Goal: Check status: Check status

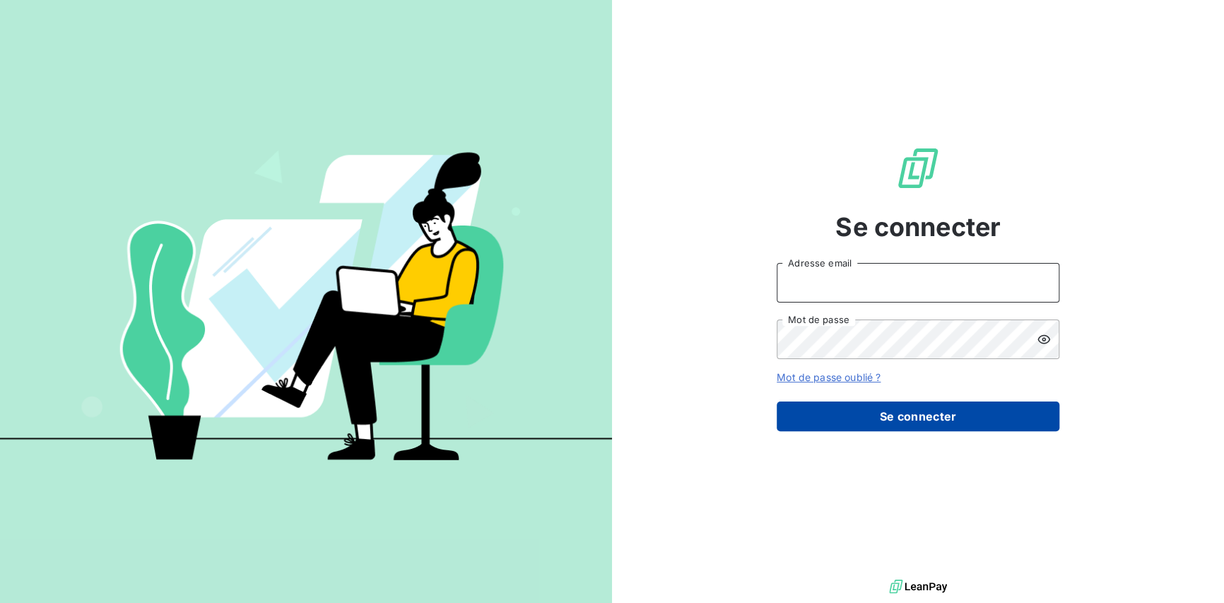
type input "[EMAIL_ADDRESS][PERSON_NAME][DOMAIN_NAME]"
click at [898, 416] on button "Se connecter" at bounding box center [918, 416] width 283 height 30
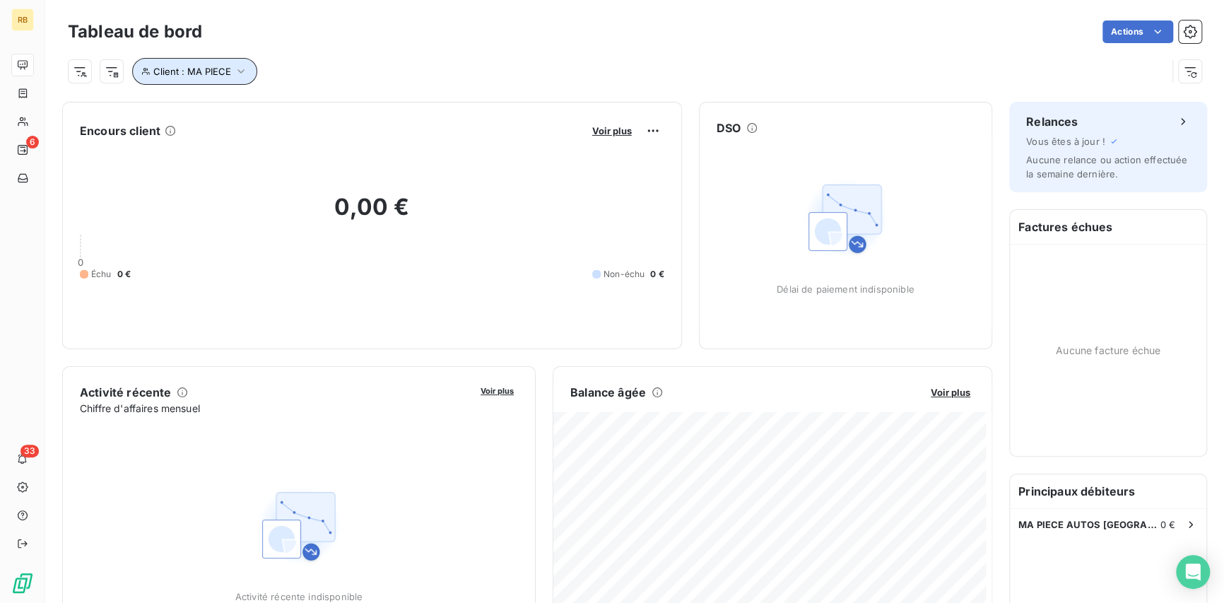
click at [234, 66] on icon "button" at bounding box center [241, 71] width 14 height 14
click at [427, 110] on input "MA PIECE" at bounding box center [440, 108] width 175 height 30
drag, startPoint x: 427, startPoint y: 110, endPoint x: 293, endPoint y: 109, distance: 134.3
click at [293, 109] on div "Client Contient like MA PIECE" at bounding box center [334, 108] width 387 height 30
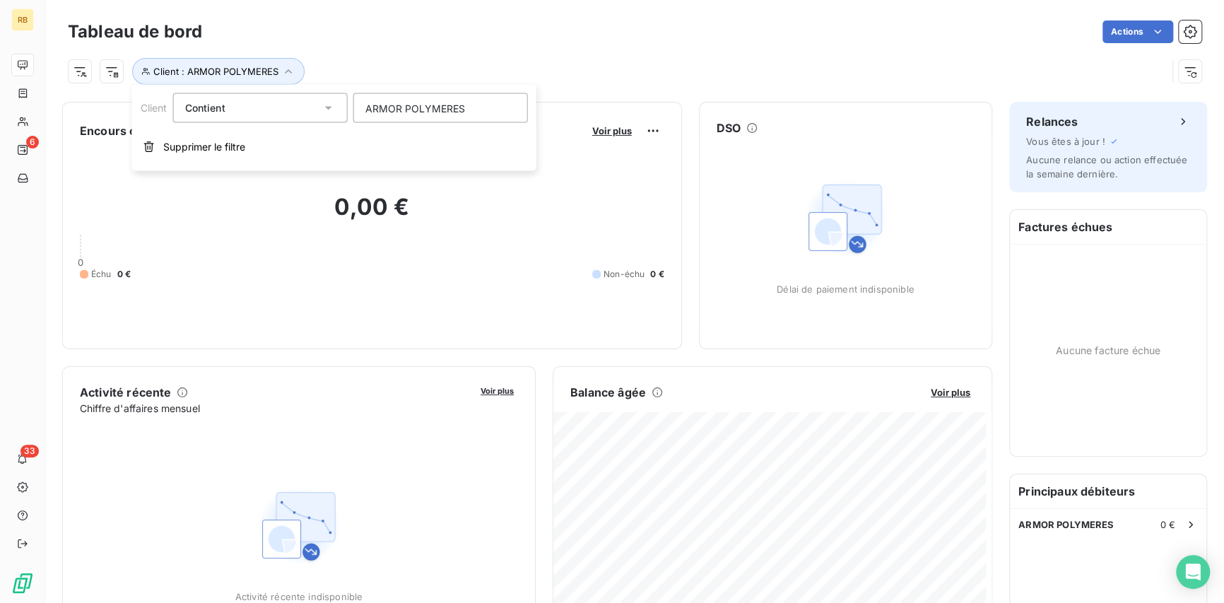
type input "ARMOR POLYMERES"
click at [328, 105] on icon at bounding box center [329, 108] width 14 height 14
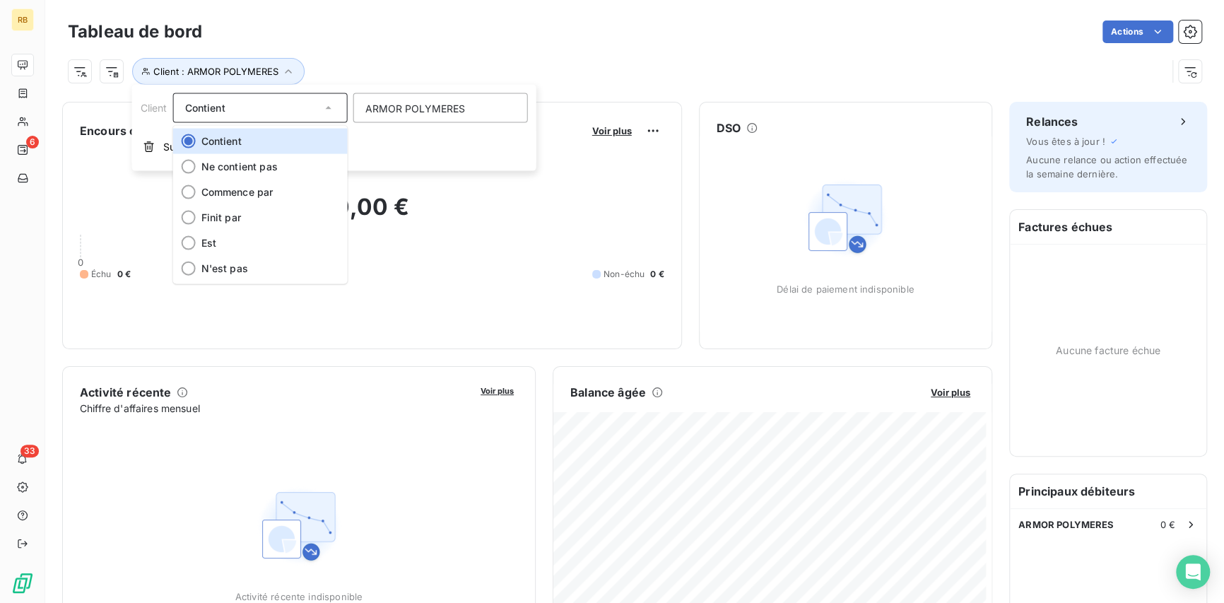
click at [328, 105] on icon at bounding box center [329, 108] width 14 height 14
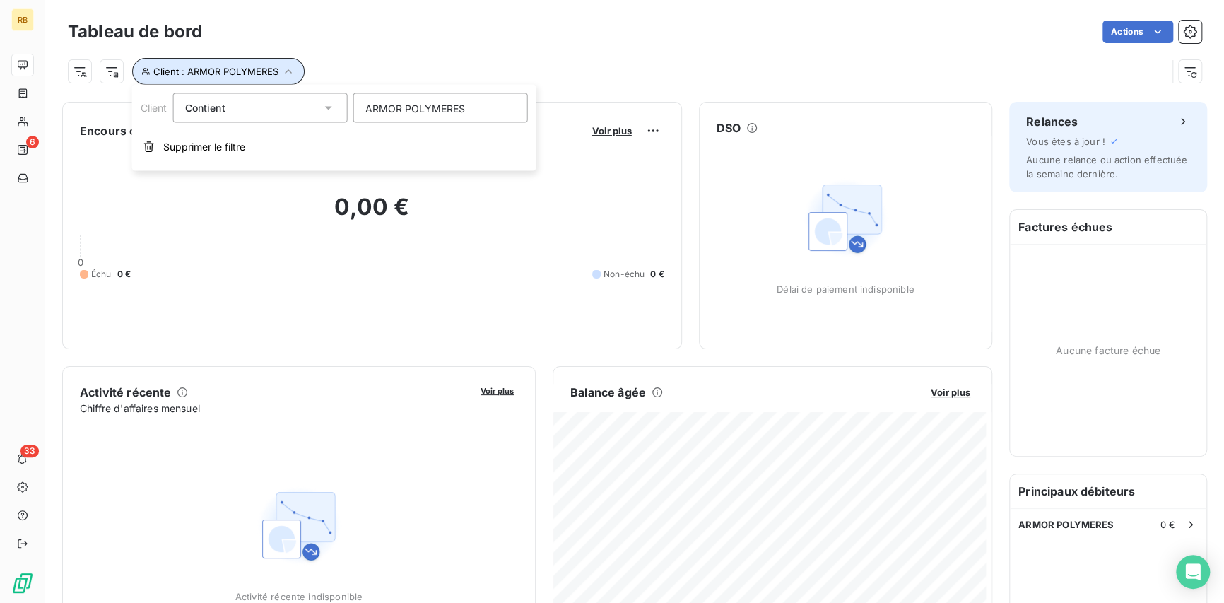
click at [285, 69] on icon "button" at bounding box center [288, 71] width 14 height 14
click at [376, 35] on div "Actions" at bounding box center [710, 31] width 982 height 23
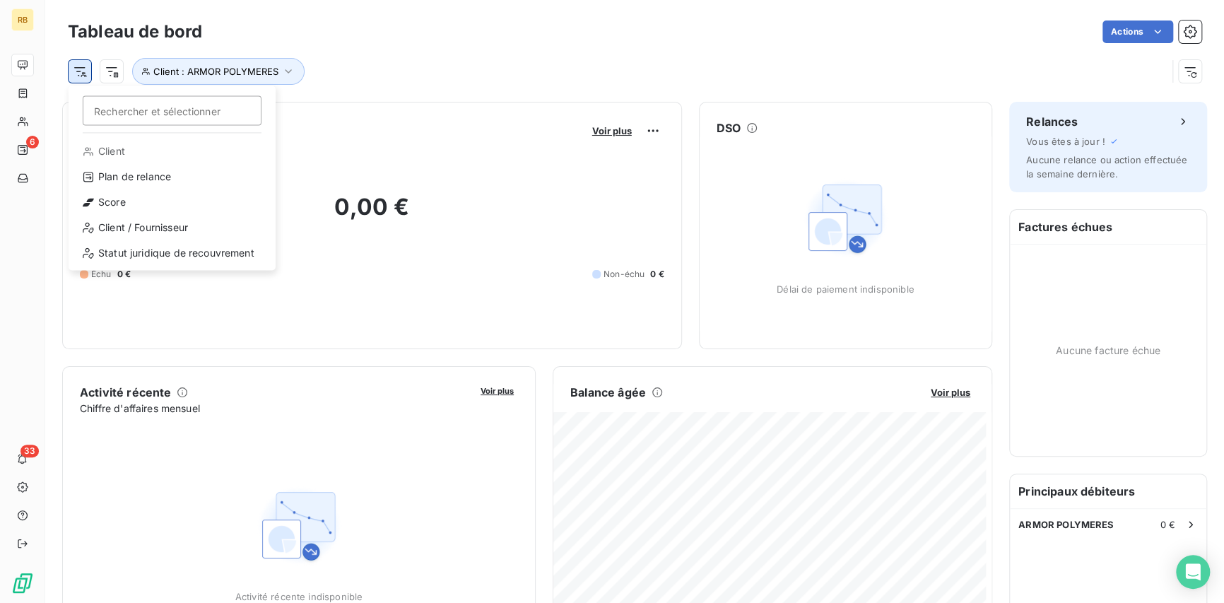
click at [83, 69] on html "RB 6 33 Tableau de bord Actions Rechercher et sélectionner Client Plan de relan…" at bounding box center [612, 301] width 1224 height 603
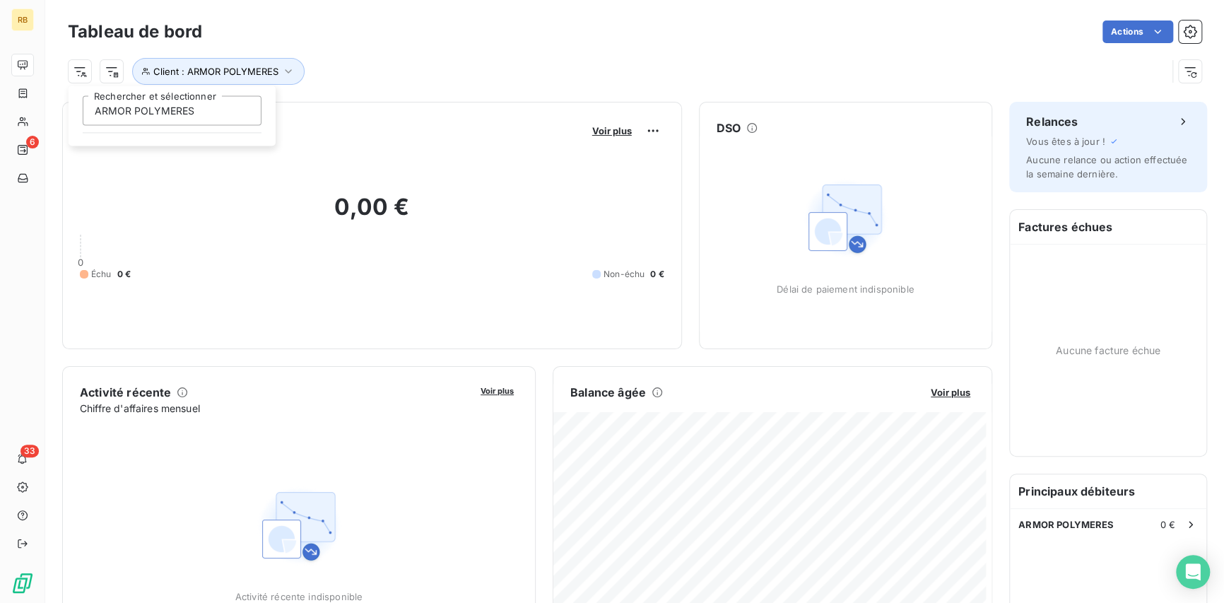
type input "ARMOR POLYMERES"
click at [18, 122] on html "RB 6 33 Tableau de bord Actions ARMOR POLYMERES Rechercher et sélectionner Clie…" at bounding box center [612, 301] width 1224 height 603
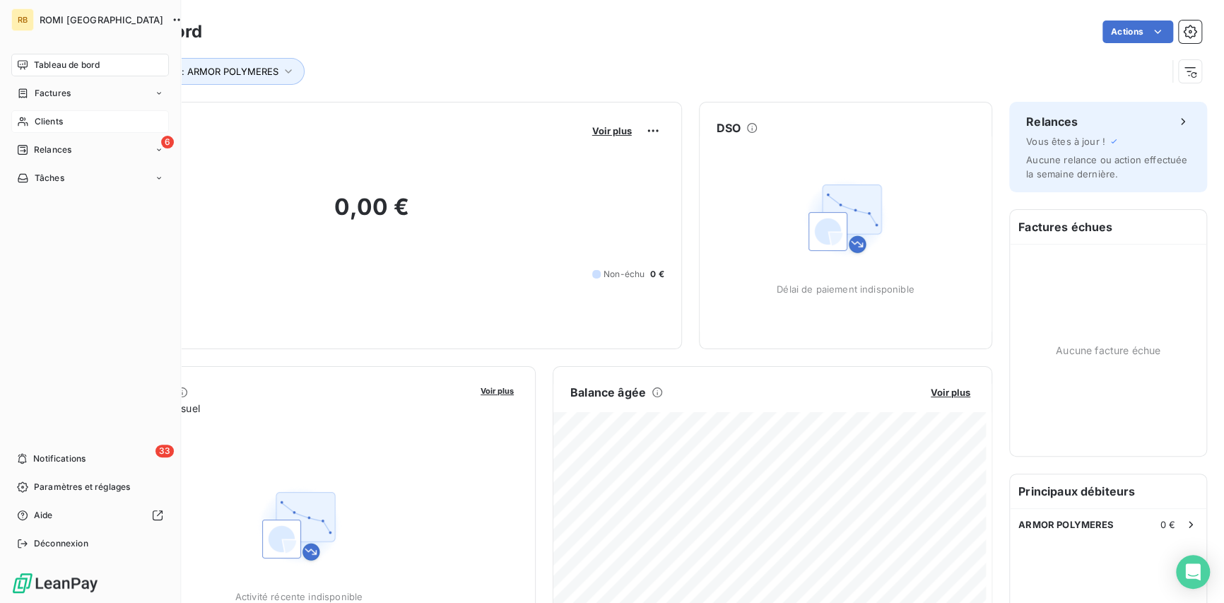
click at [52, 121] on span "Clients" at bounding box center [49, 121] width 28 height 13
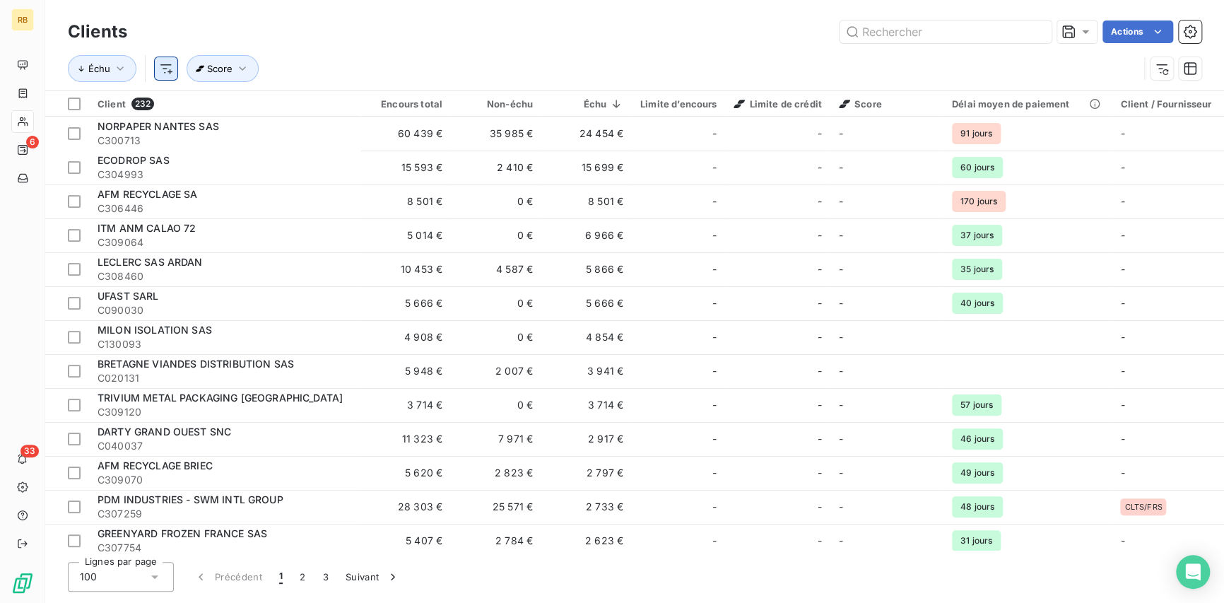
click at [161, 69] on html "RB 6 33 Clients Actions Échu Score Client 232 Encours total Non-échu Échu Limit…" at bounding box center [612, 301] width 1224 height 603
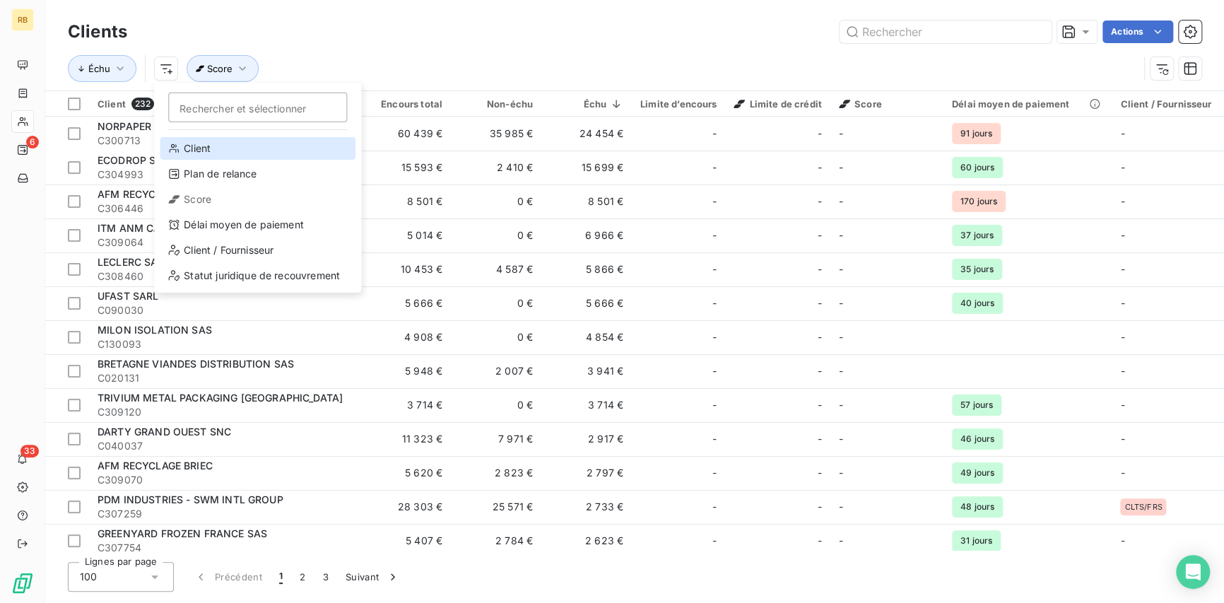
click at [182, 151] on div "Client" at bounding box center [258, 148] width 196 height 23
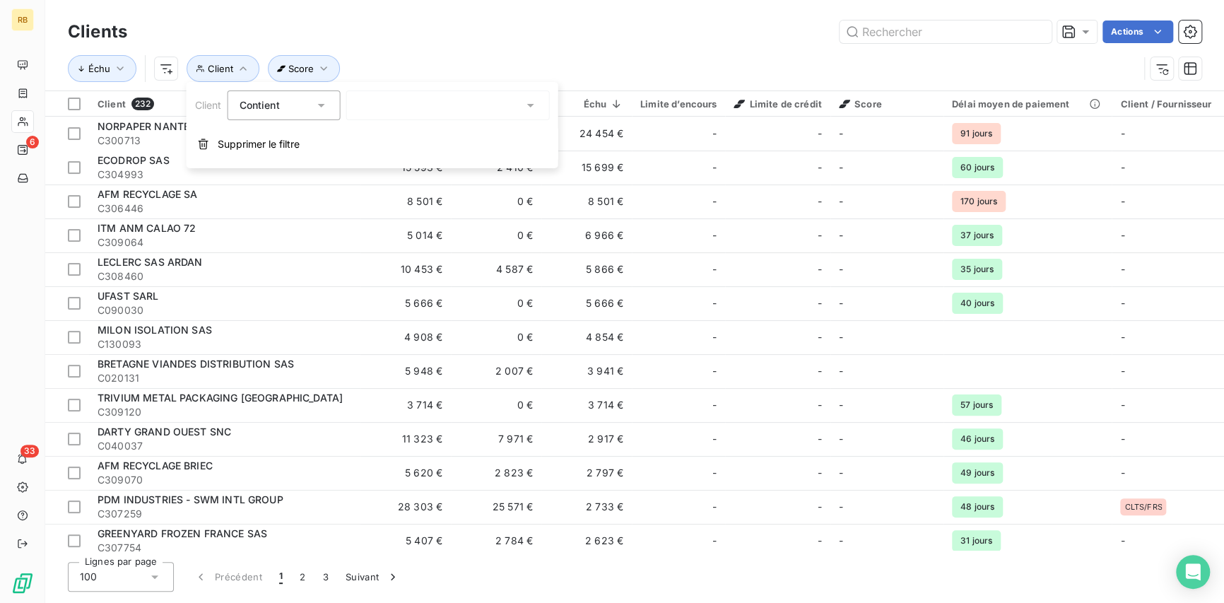
click at [471, 102] on div at bounding box center [448, 105] width 204 height 30
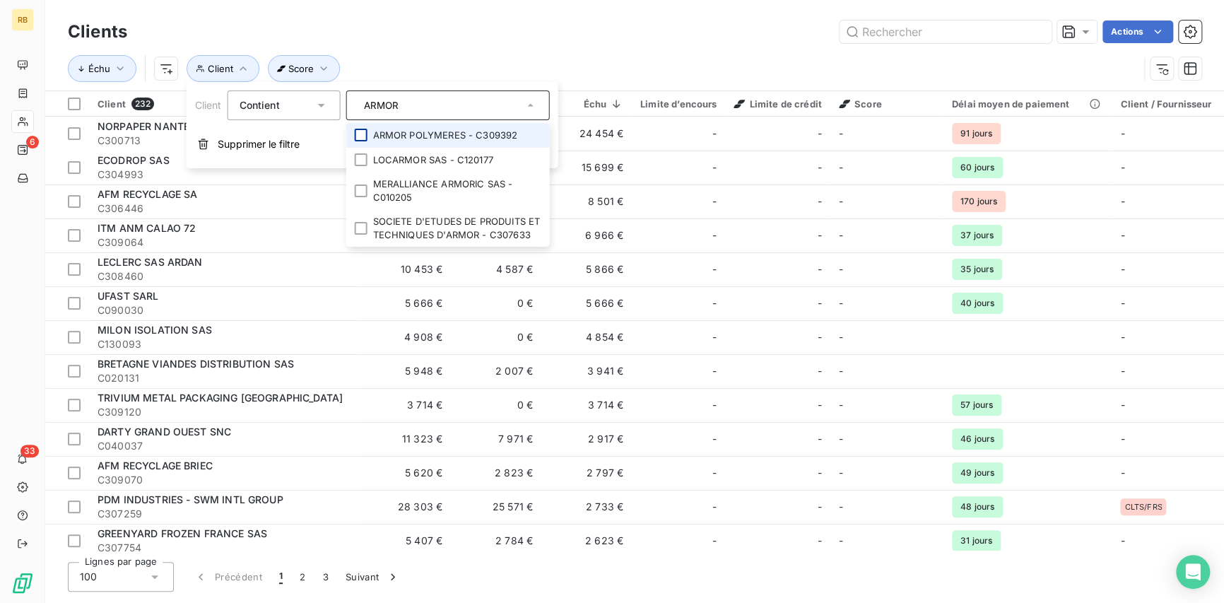
type input "ARMOR"
click at [365, 134] on div at bounding box center [360, 135] width 13 height 13
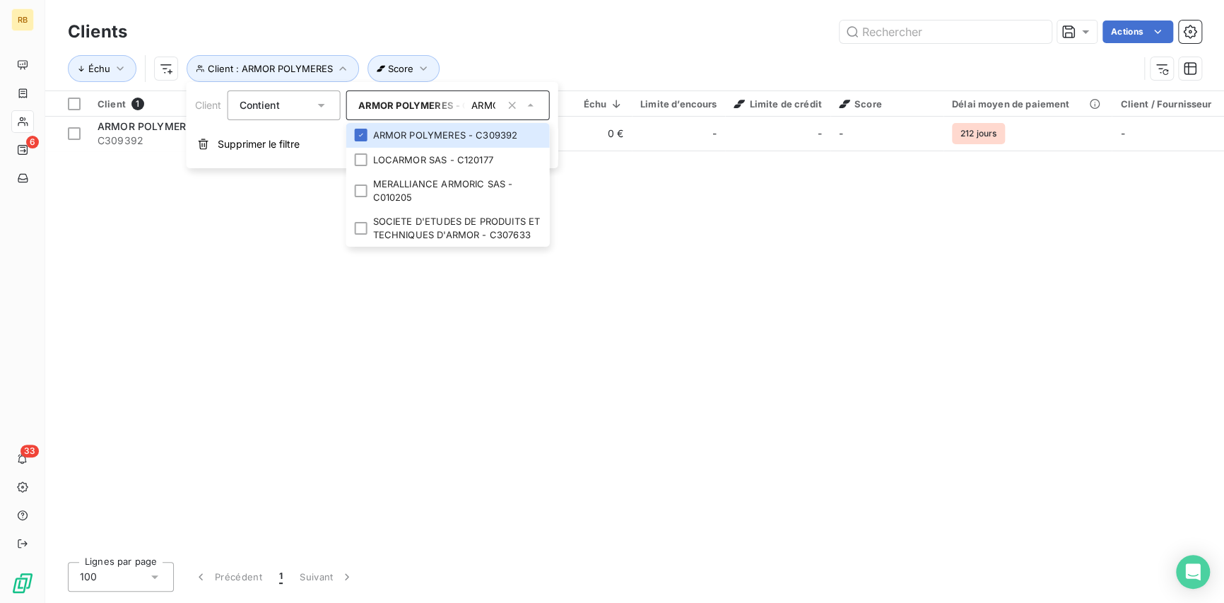
click at [445, 290] on div "Client 1 Encours total Non-échu Échu Limite d’encours Limite de crédit Score Dé…" at bounding box center [634, 320] width 1179 height 459
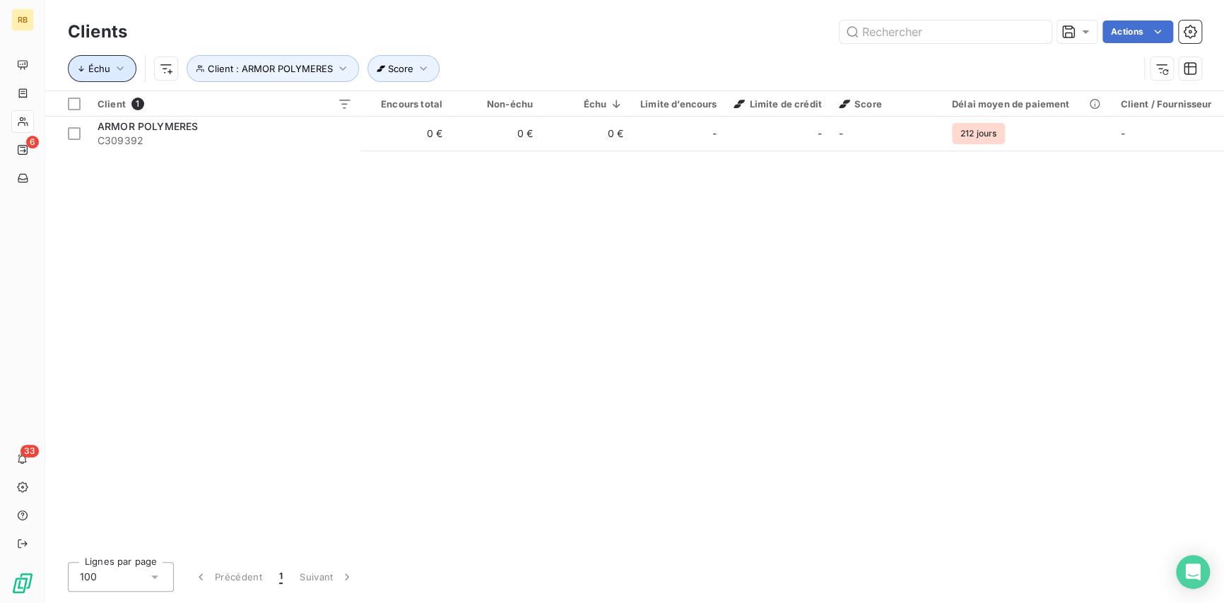
click at [117, 67] on icon "button" at bounding box center [120, 68] width 7 height 4
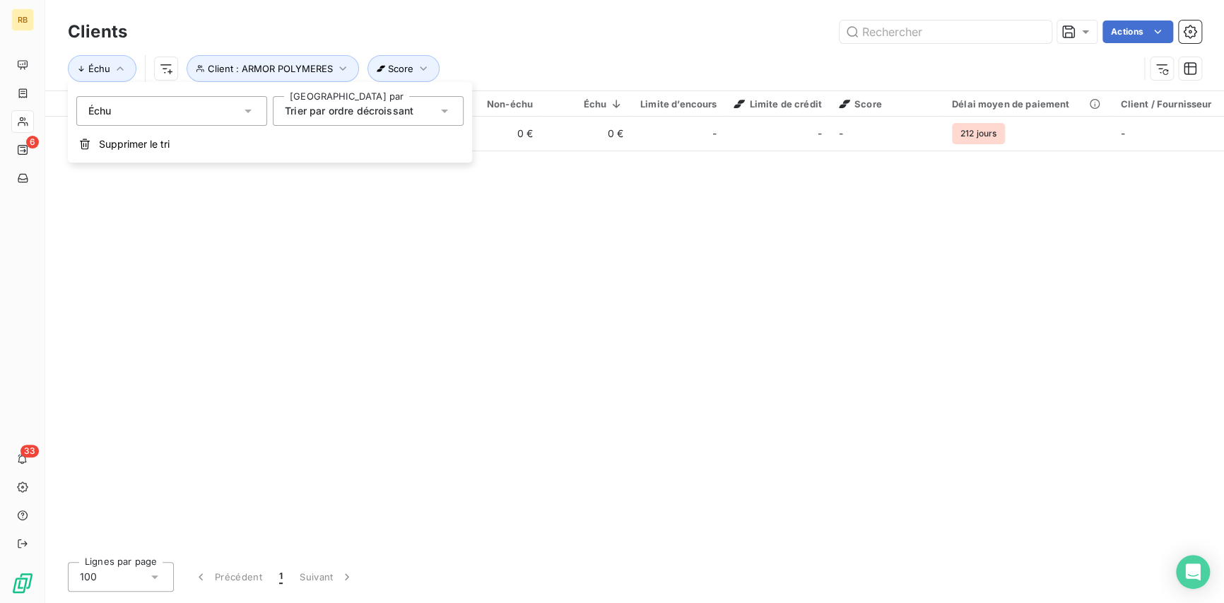
click at [237, 107] on div "Échu" at bounding box center [171, 111] width 191 height 30
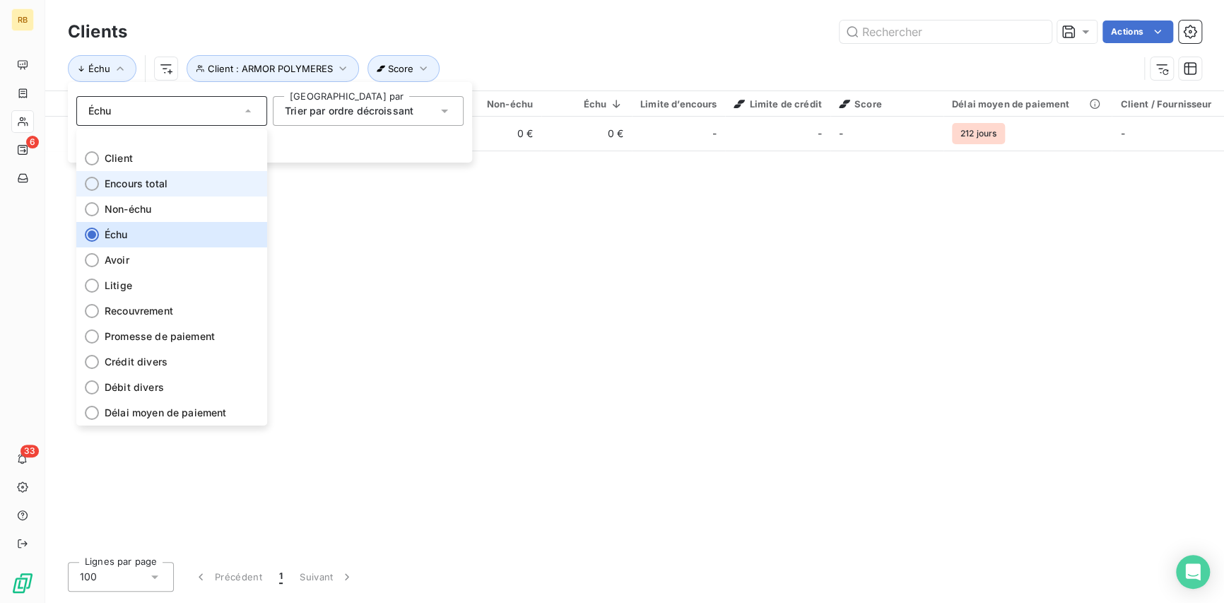
click at [94, 181] on div at bounding box center [92, 184] width 14 height 14
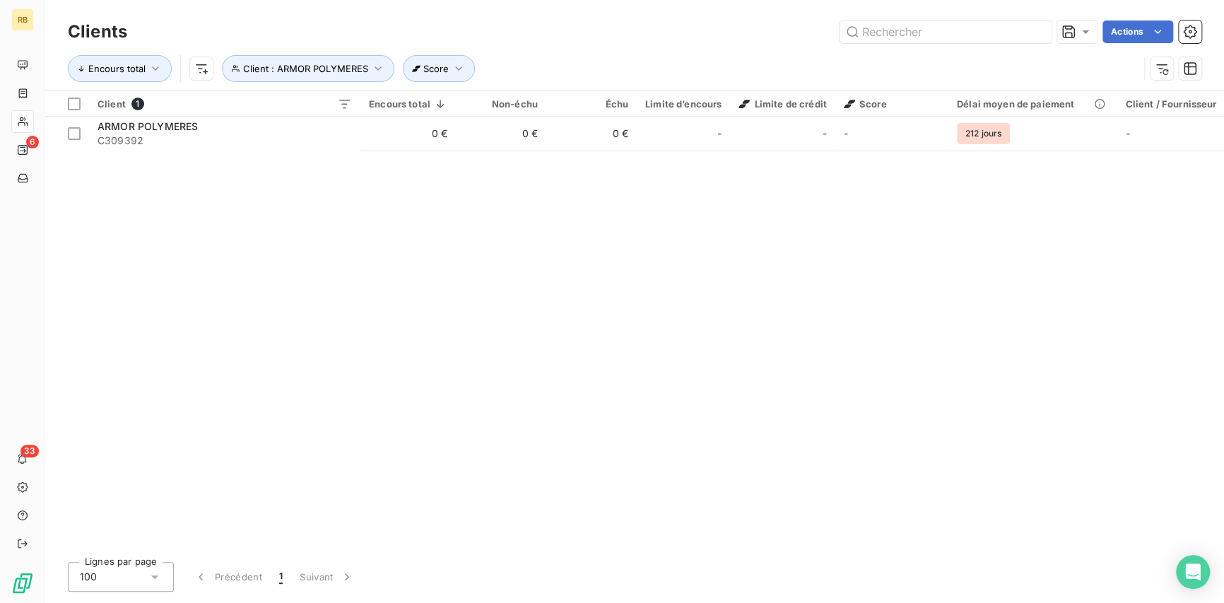
click at [957, 233] on div "Client 1 Encours total Non-échu Échu Limite d’encours Limite de crédit Score Dé…" at bounding box center [634, 320] width 1179 height 459
click at [153, 66] on icon "button" at bounding box center [155, 68] width 14 height 14
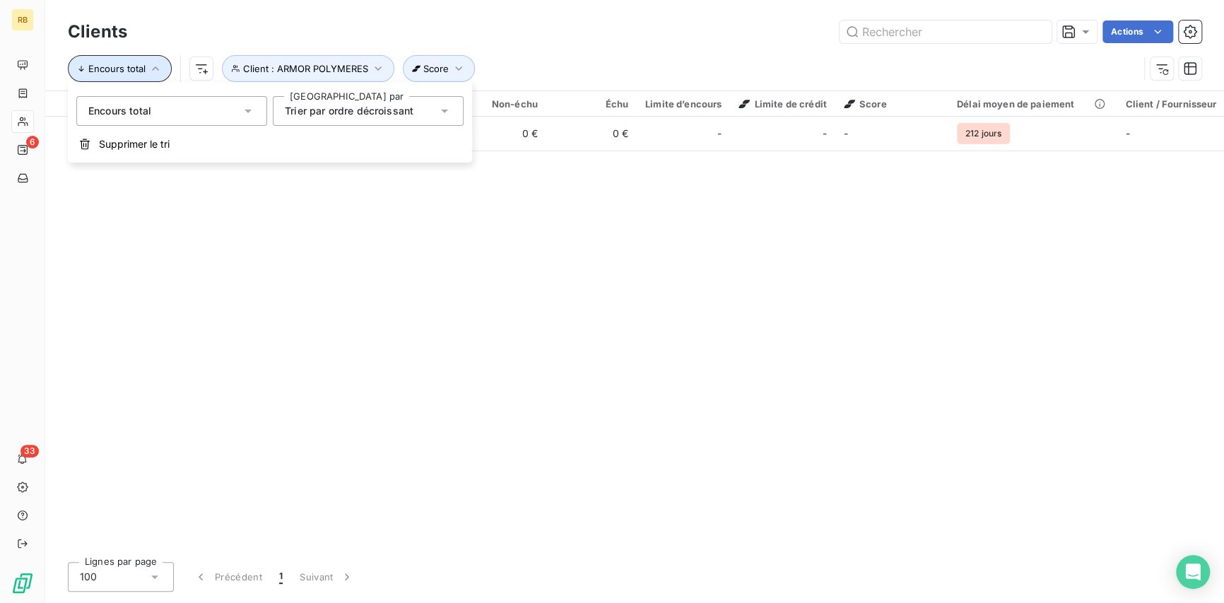
click at [153, 66] on icon "button" at bounding box center [155, 68] width 14 height 14
click at [245, 110] on icon at bounding box center [248, 112] width 7 height 4
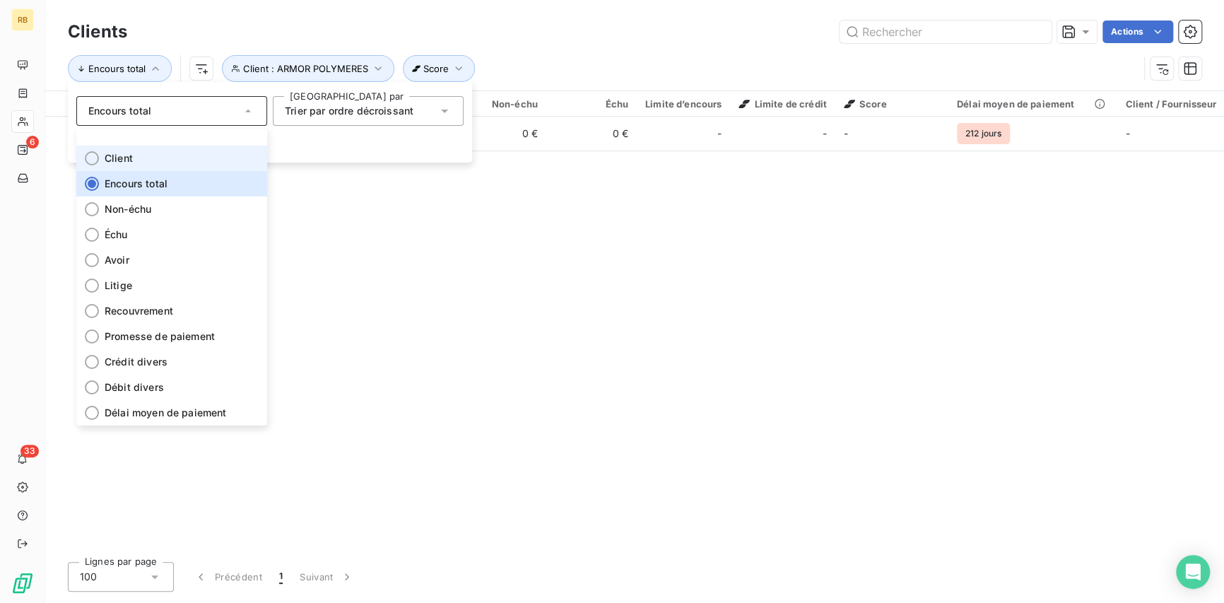
click at [95, 156] on div at bounding box center [92, 158] width 14 height 14
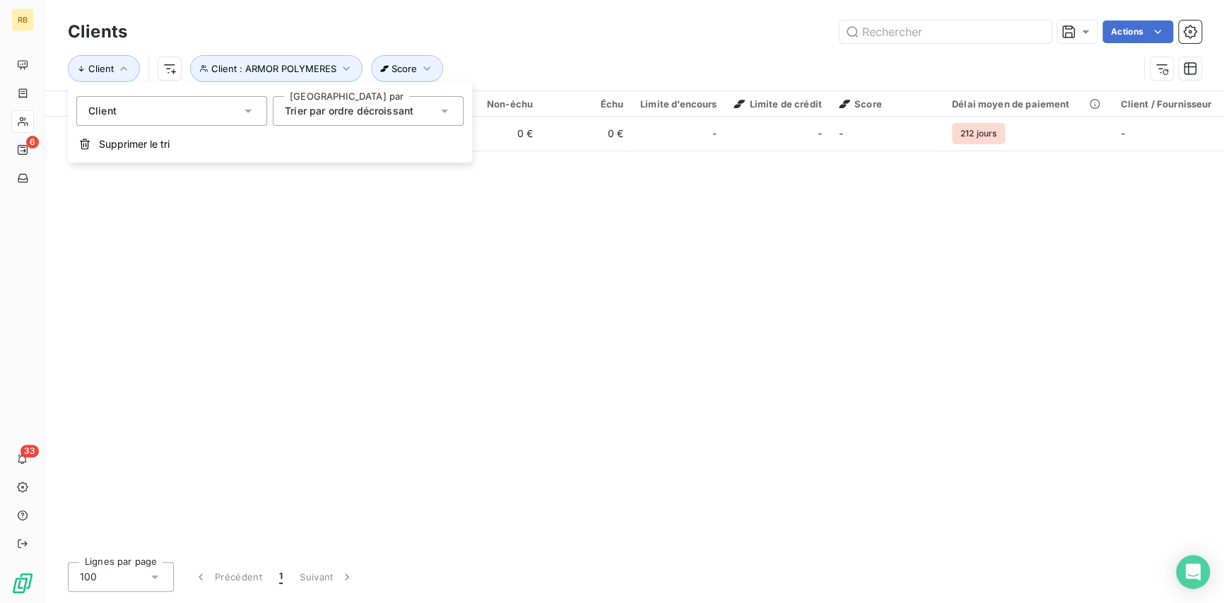
click at [242, 110] on icon at bounding box center [248, 111] width 14 height 14
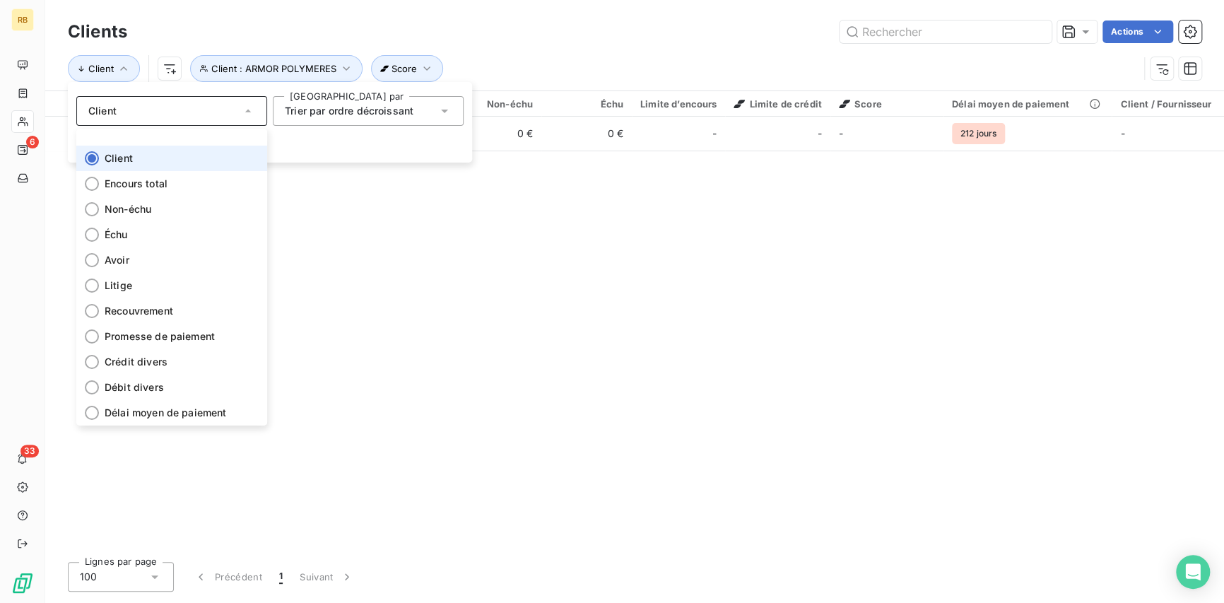
click at [242, 110] on icon at bounding box center [248, 111] width 14 height 14
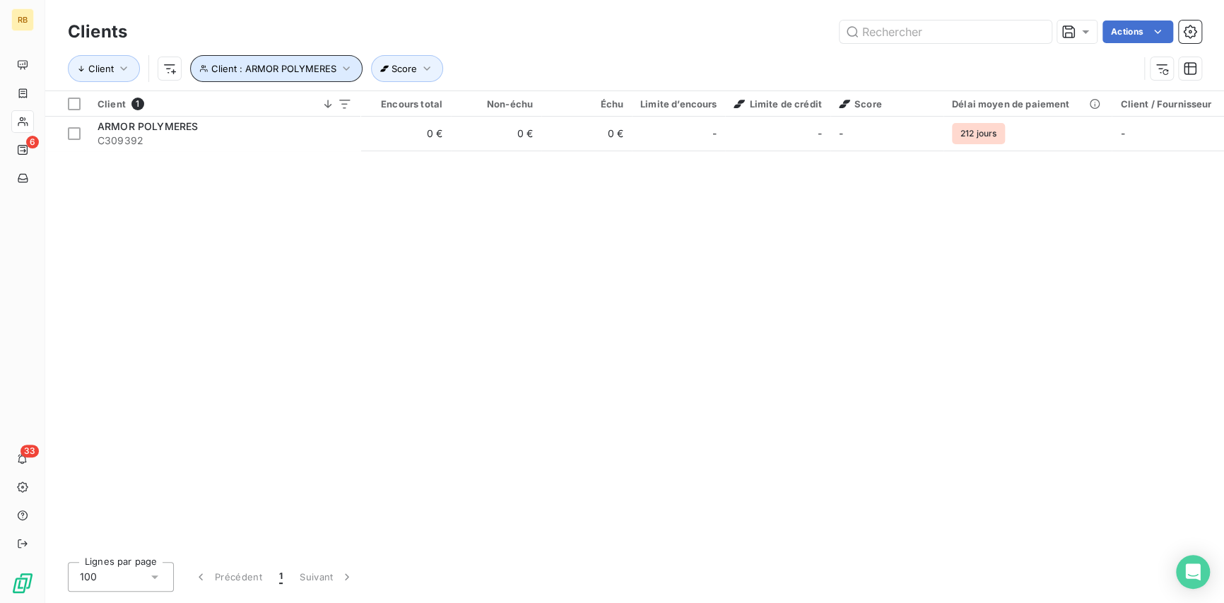
click at [339, 68] on icon "button" at bounding box center [346, 68] width 14 height 14
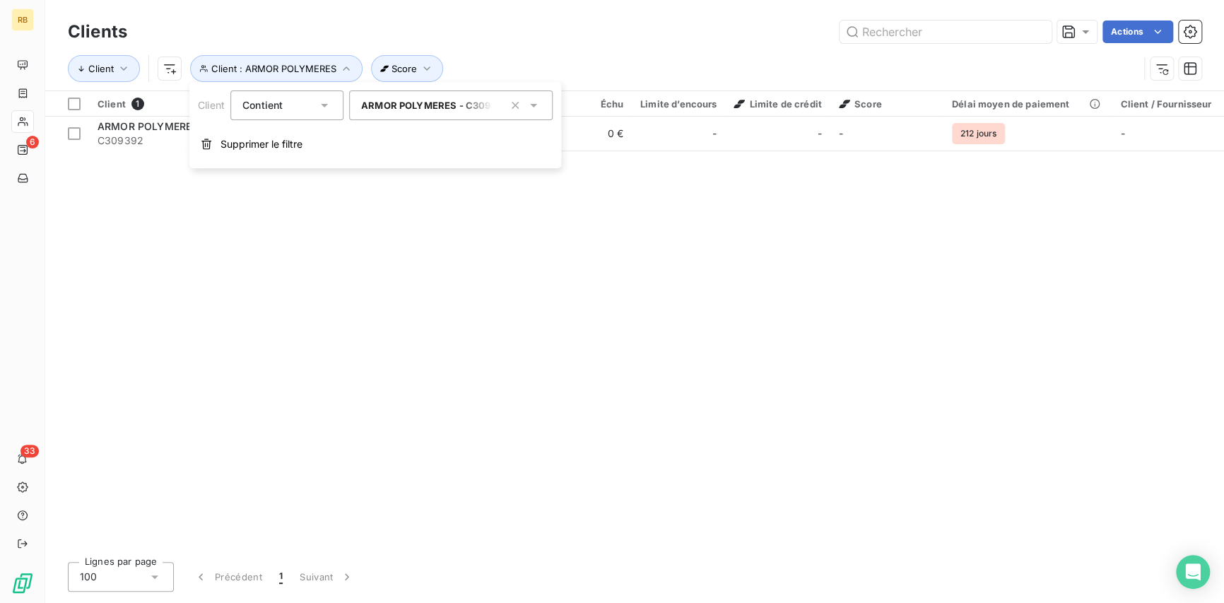
click at [259, 254] on div "Client 1 Encours total Non-échu Échu Limite d’encours Limite de crédit Score Dé…" at bounding box center [634, 320] width 1179 height 459
